Goal: Find specific page/section: Find specific page/section

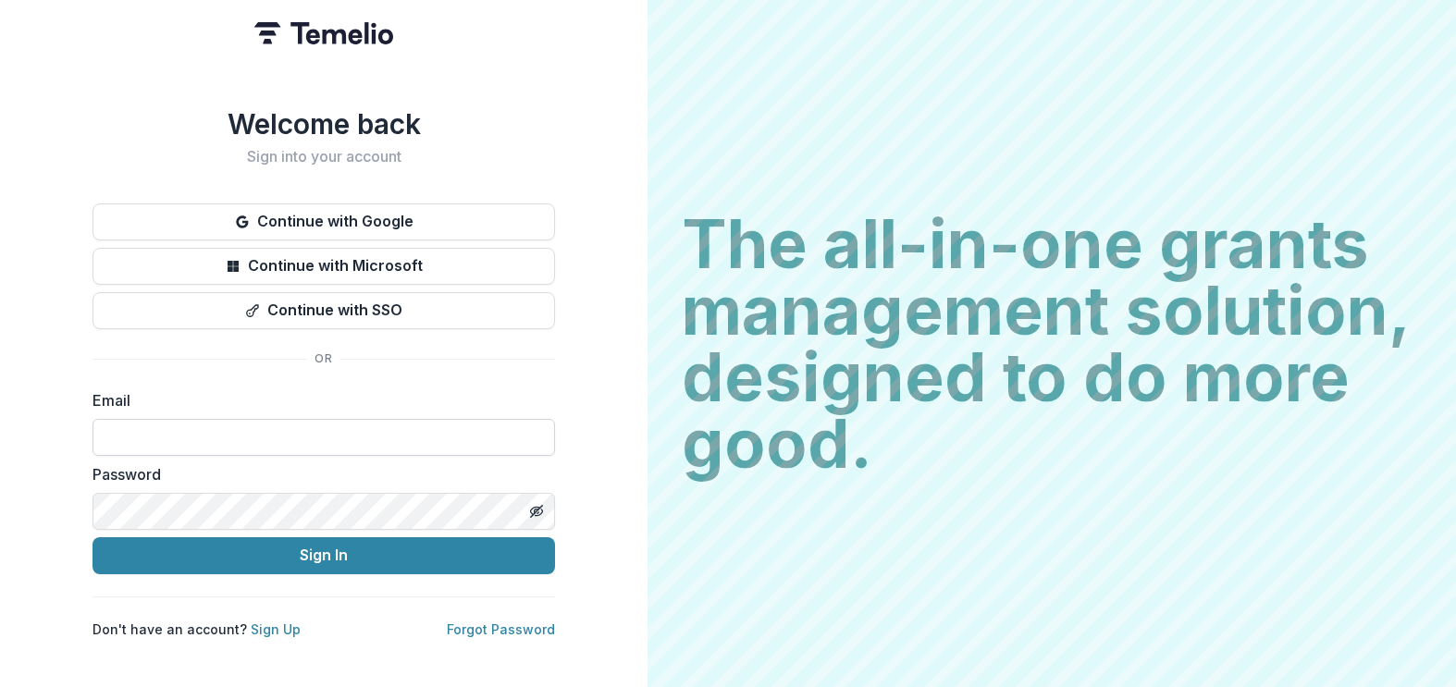
click at [228, 425] on input at bounding box center [323, 437] width 462 height 37
type input "**********"
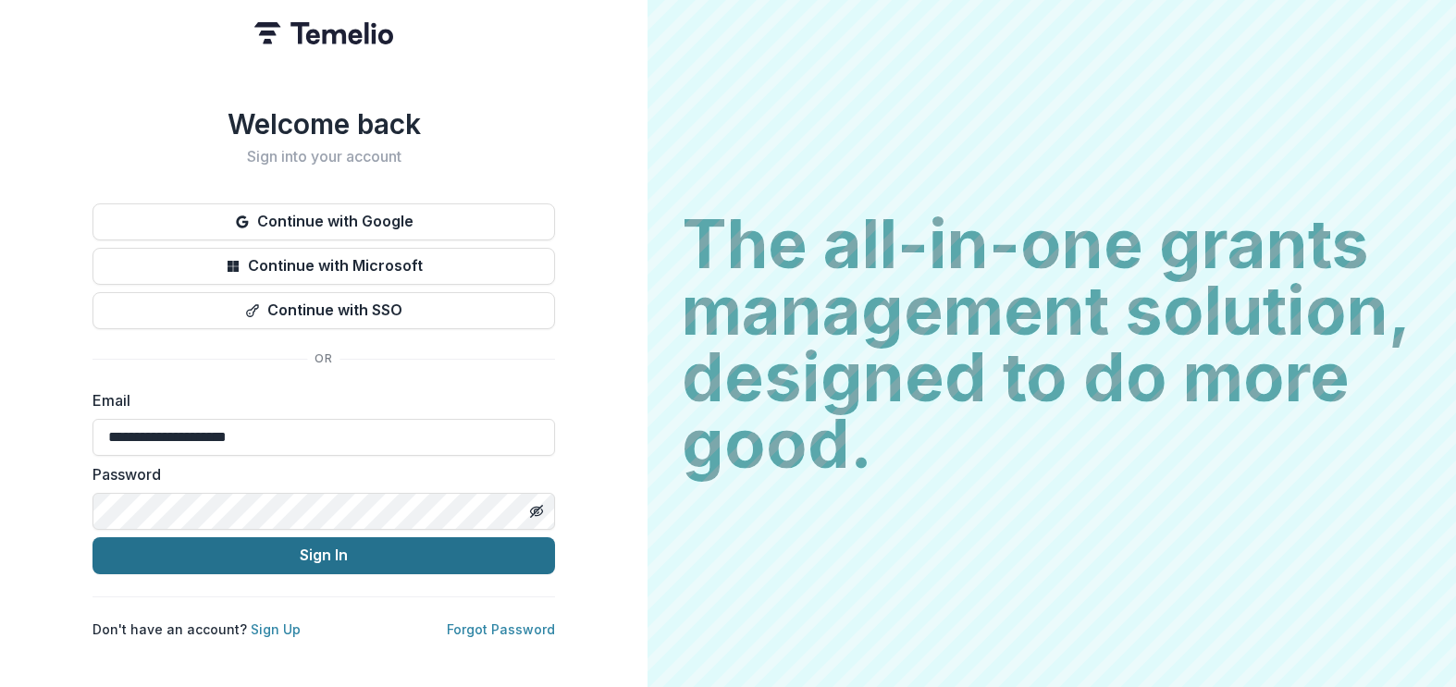
click at [262, 540] on button "Sign In" at bounding box center [323, 555] width 462 height 37
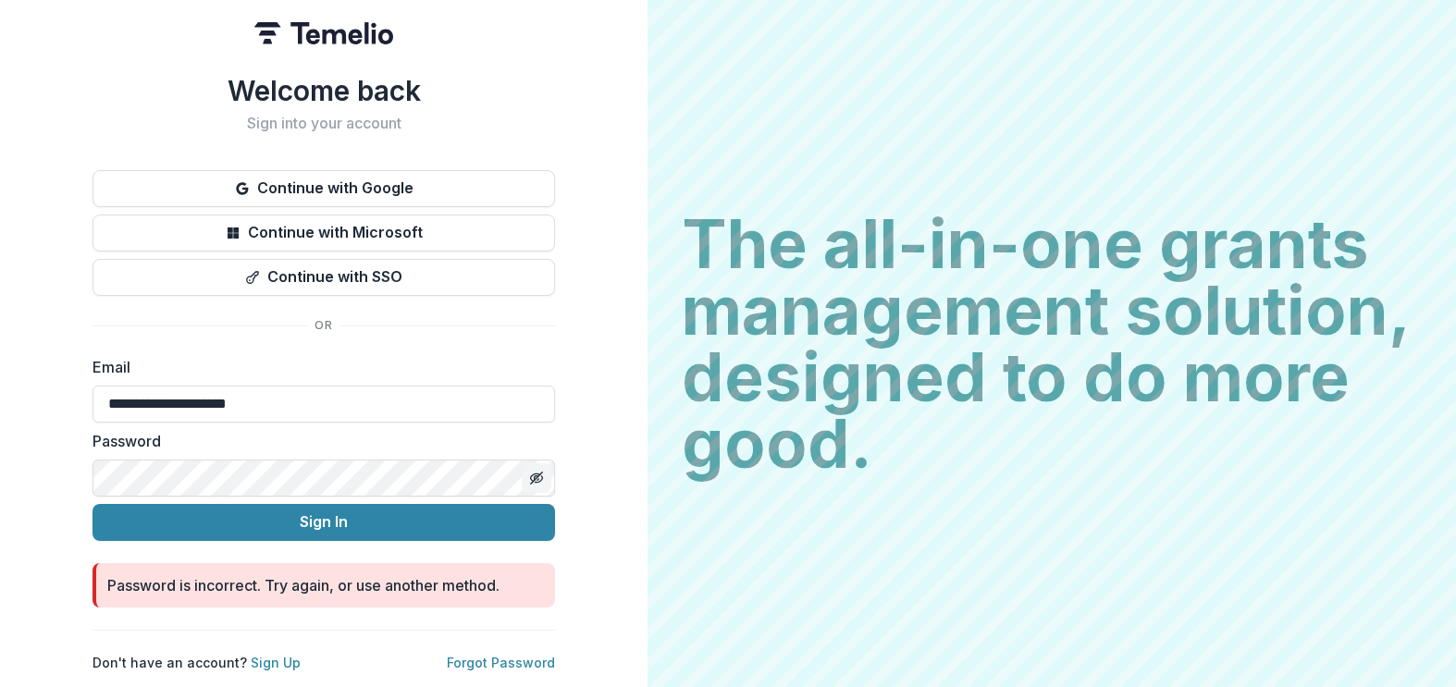
click at [537, 478] on icon "Toggle password visibility" at bounding box center [537, 478] width 1 height 1
click at [92, 504] on button "Sign In" at bounding box center [323, 522] width 462 height 37
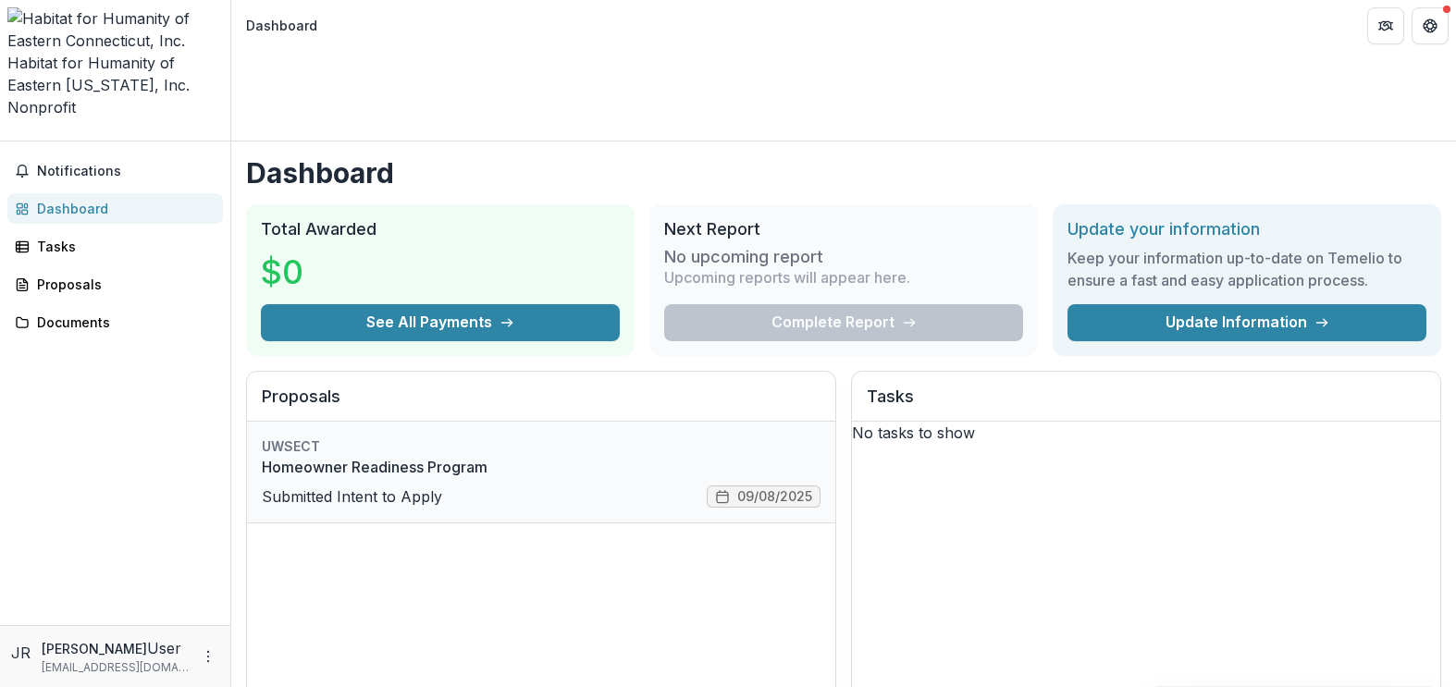
click at [325, 456] on link "Homeowner Readiness Program" at bounding box center [541, 467] width 559 height 22
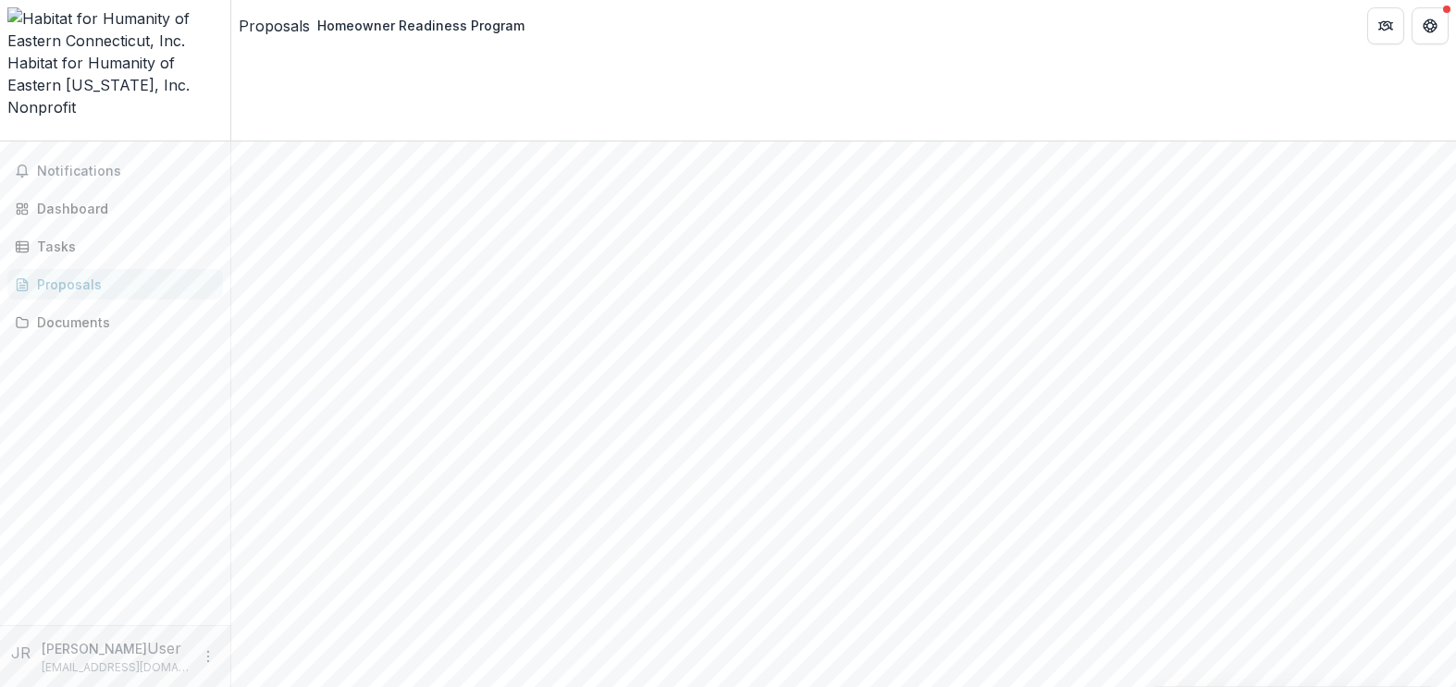
scroll to position [510, 0]
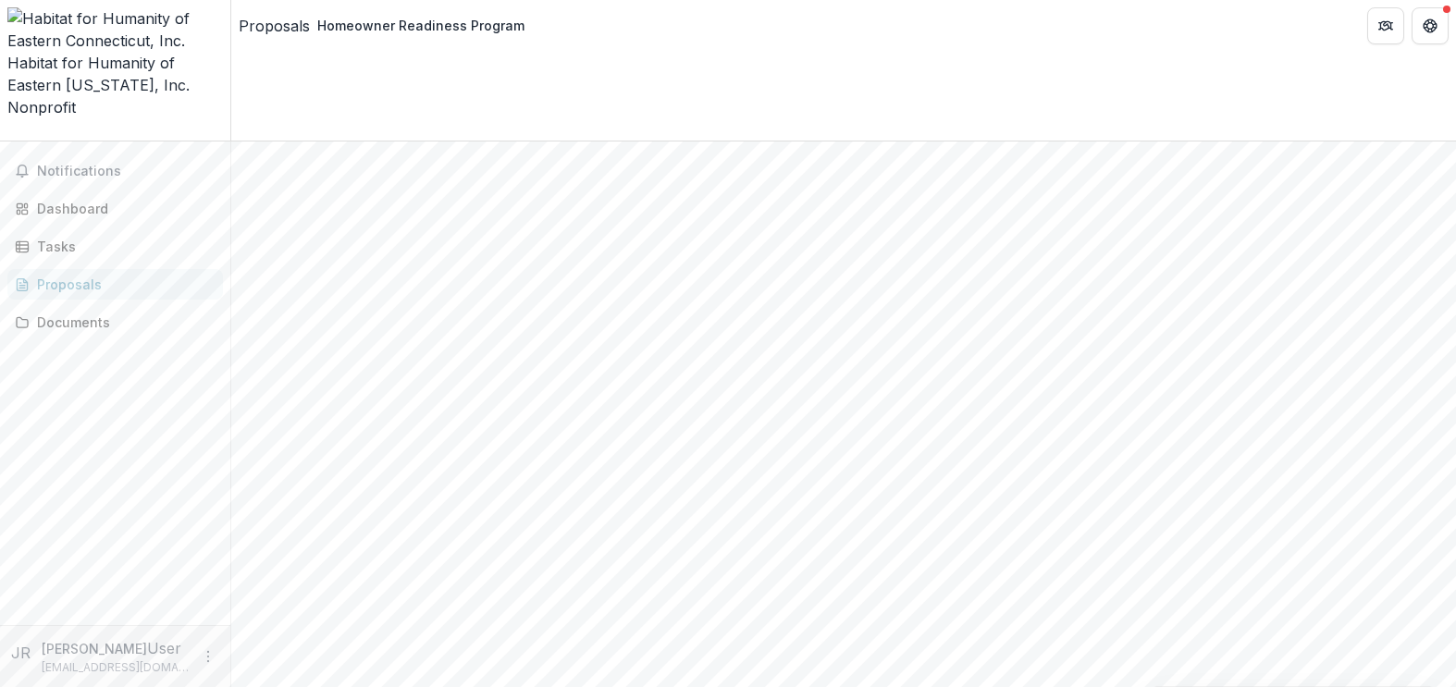
scroll to position [510, 0]
click at [123, 313] on div "Documents" at bounding box center [122, 322] width 171 height 19
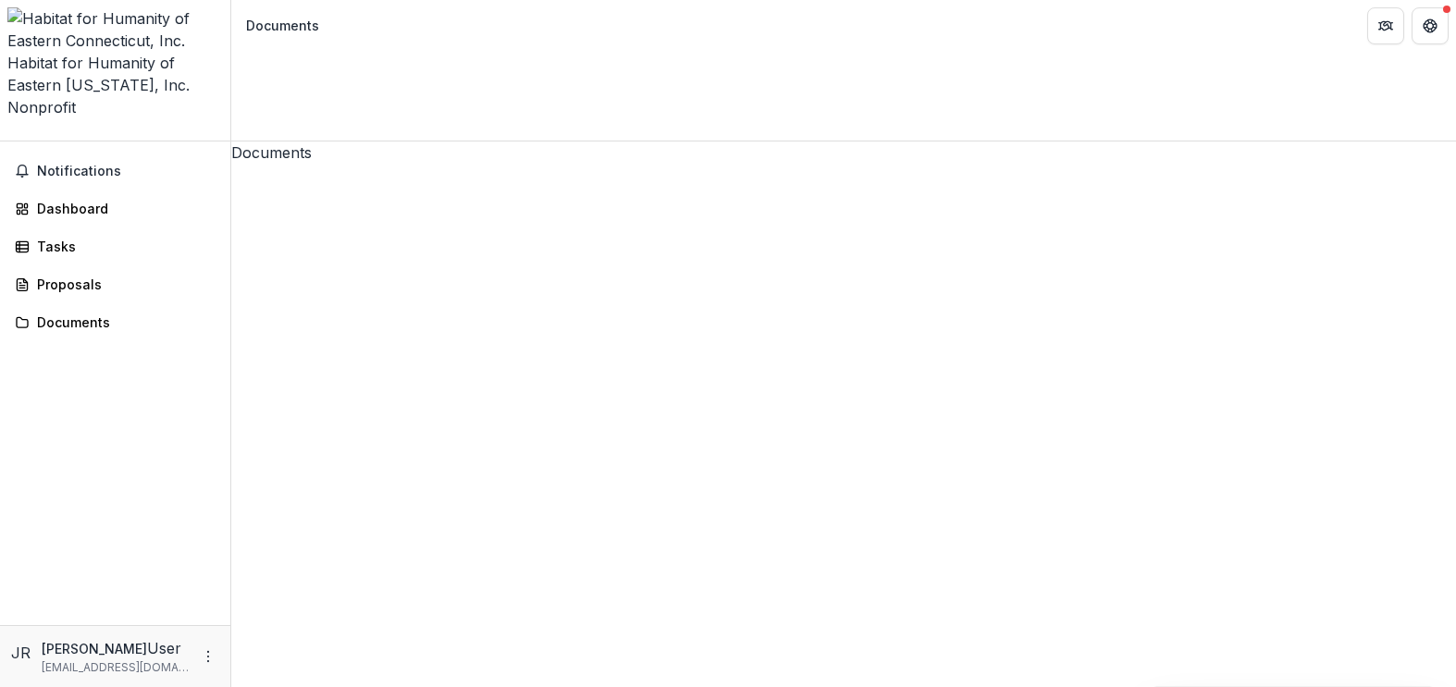
click at [77, 231] on link "Tasks" at bounding box center [115, 246] width 216 height 31
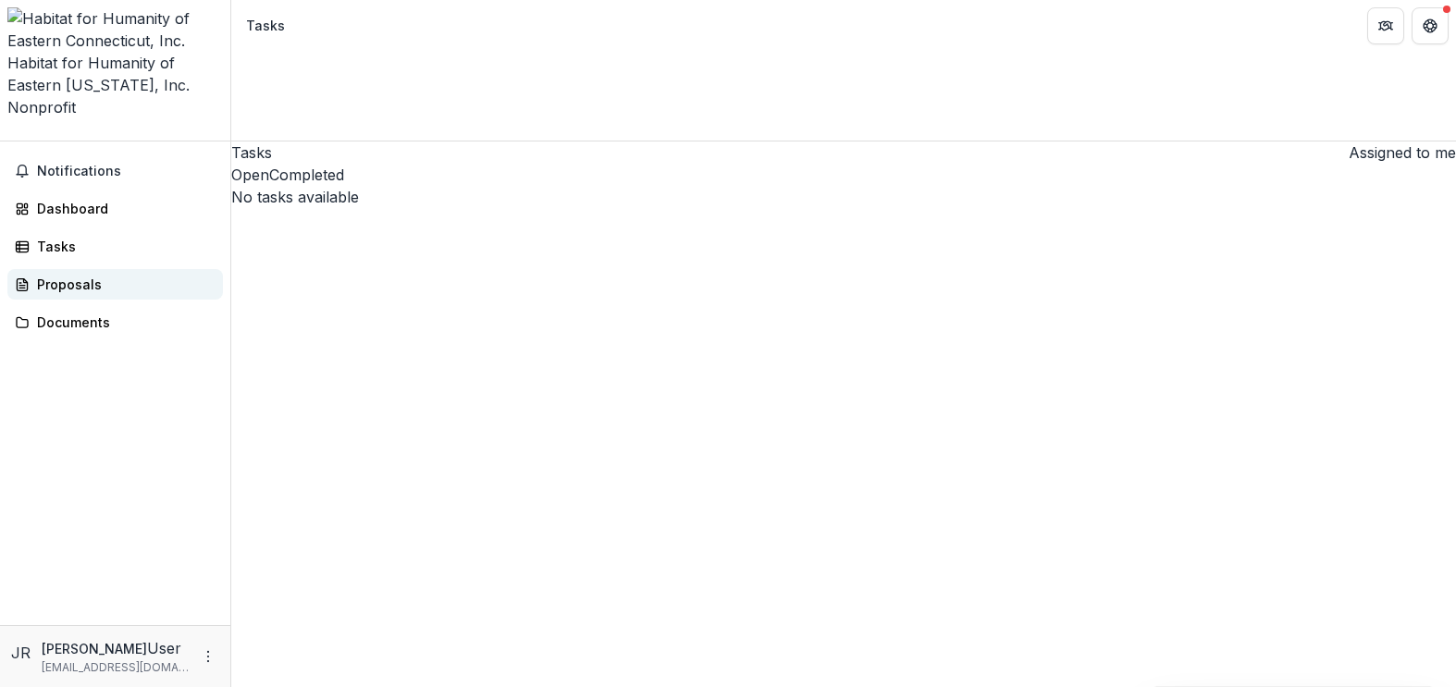
click at [48, 275] on div "Proposals" at bounding box center [122, 284] width 171 height 19
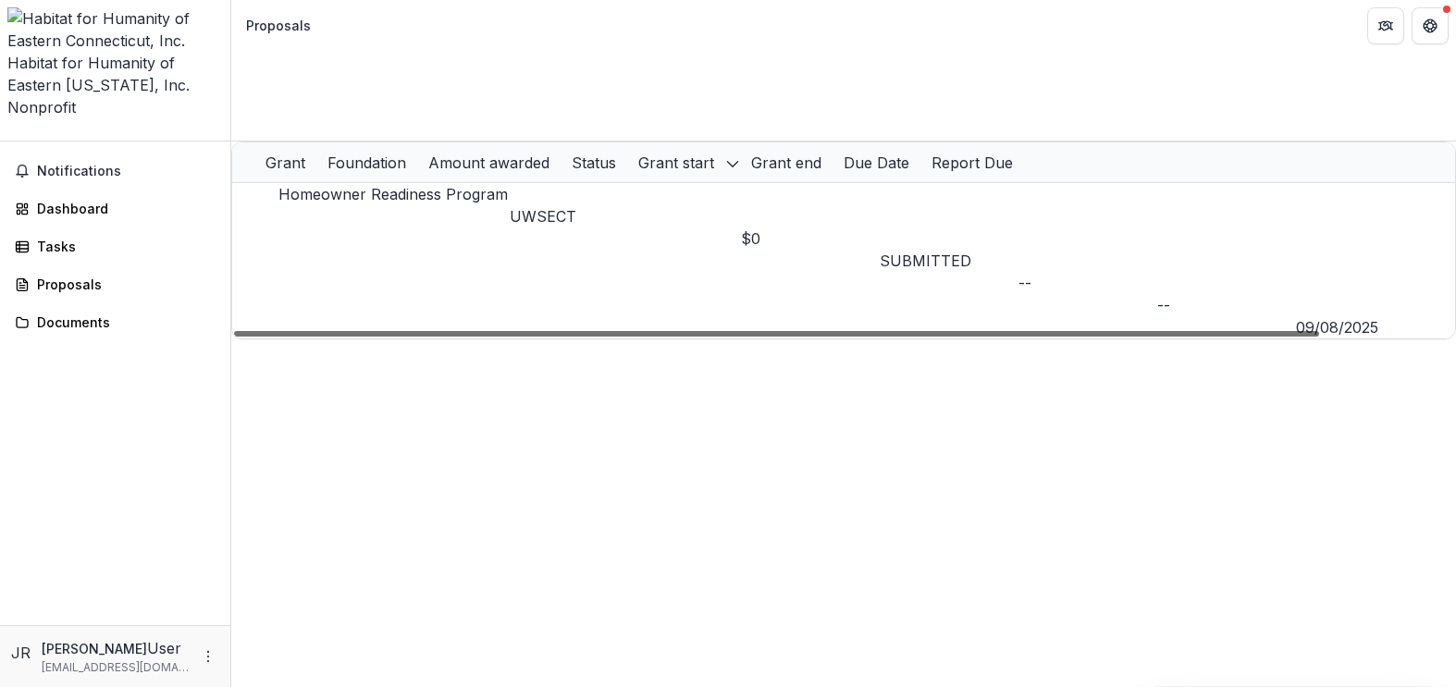
click at [558, 331] on div at bounding box center [776, 334] width 1085 height 6
click at [333, 185] on link "Homeowner Readiness Program" at bounding box center [392, 194] width 229 height 18
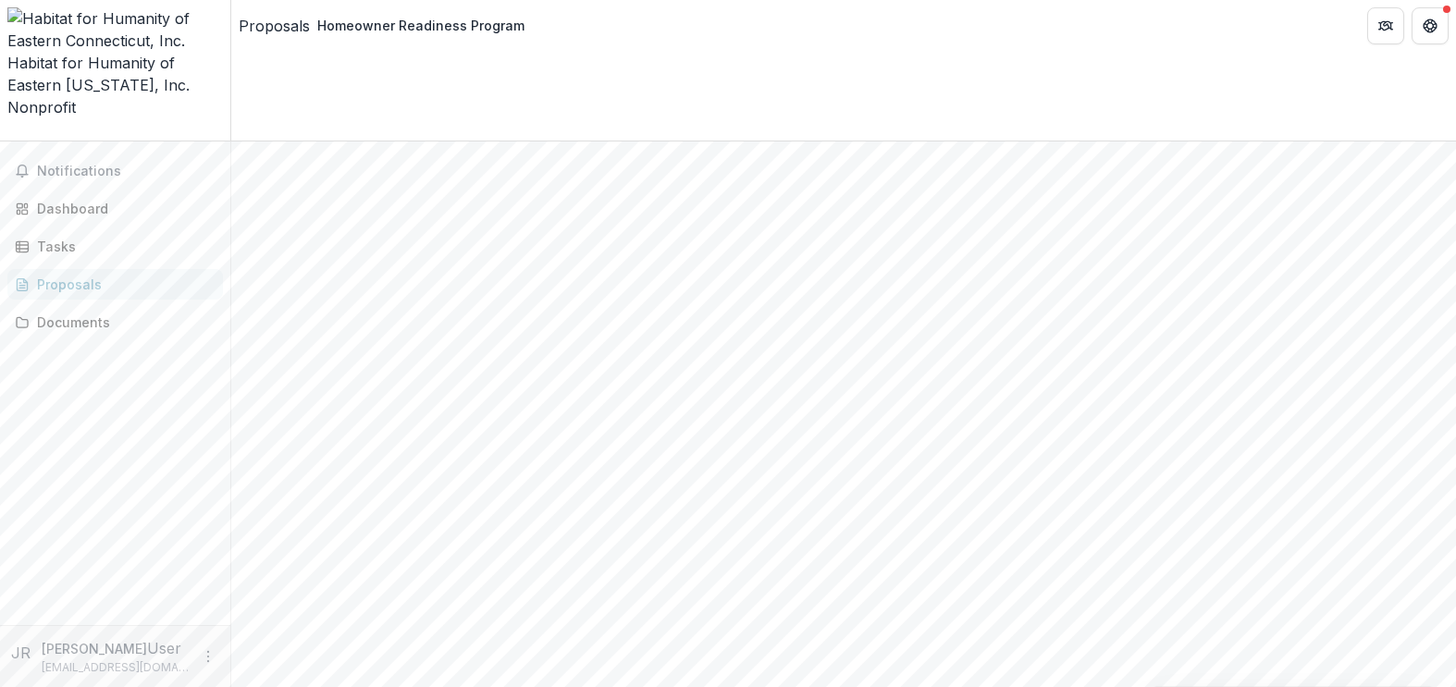
scroll to position [510, 0]
